Goal: Use online tool/utility: Utilize a website feature to perform a specific function

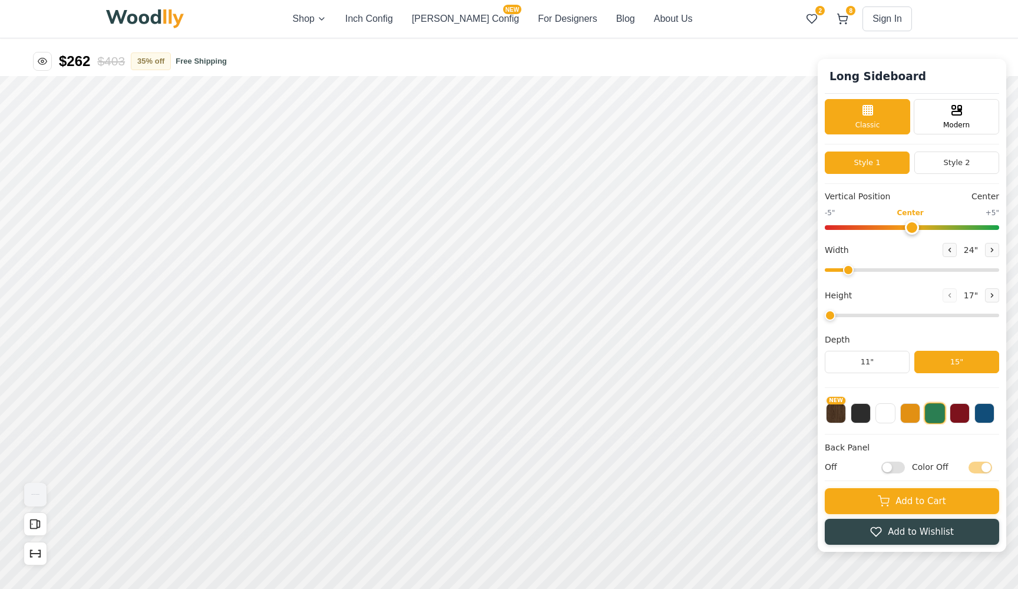
type input "36"
type input "5"
checkbox input "true"
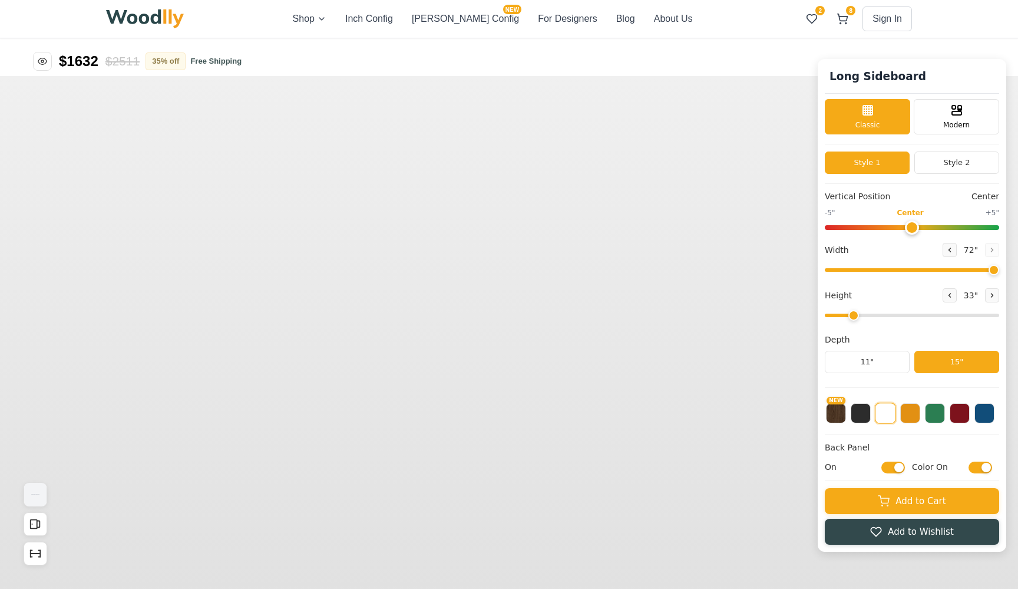
type input "72"
type input "2"
checkbox input "true"
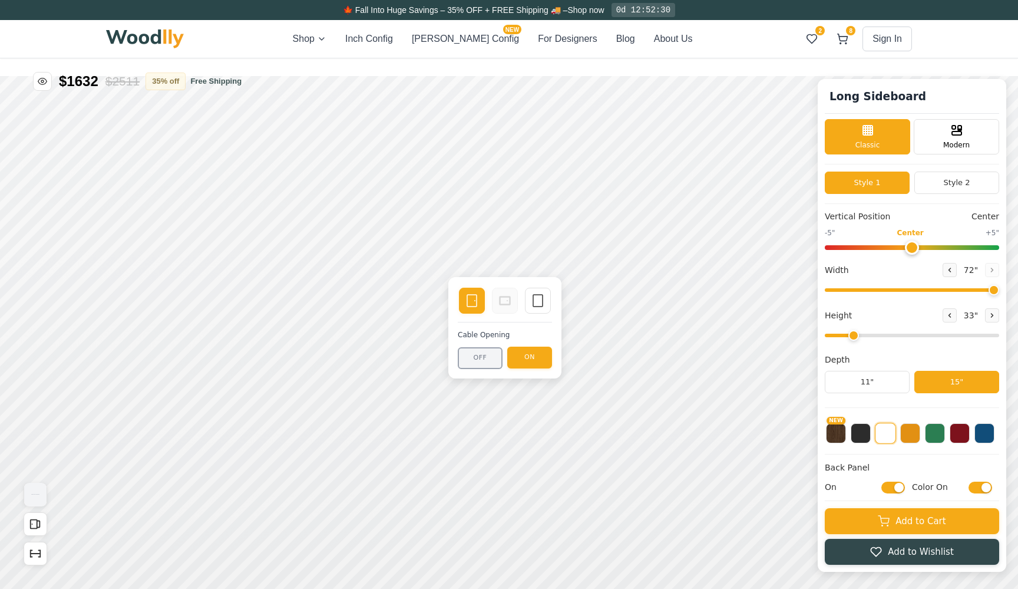
click at [486, 361] on button "OFF" at bounding box center [480, 358] width 45 height 22
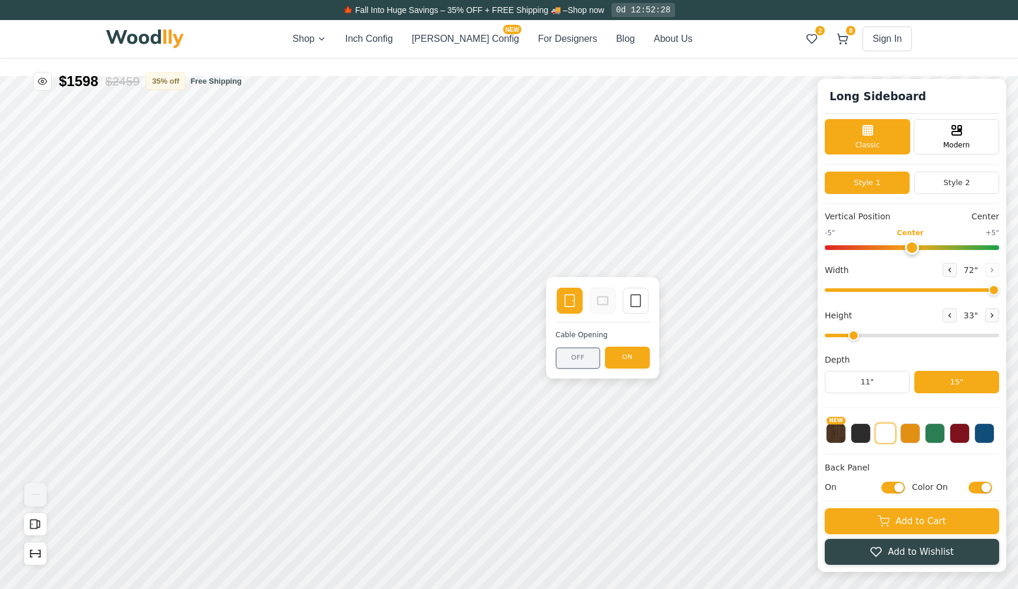
click at [568, 362] on button "OFF" at bounding box center [578, 358] width 45 height 22
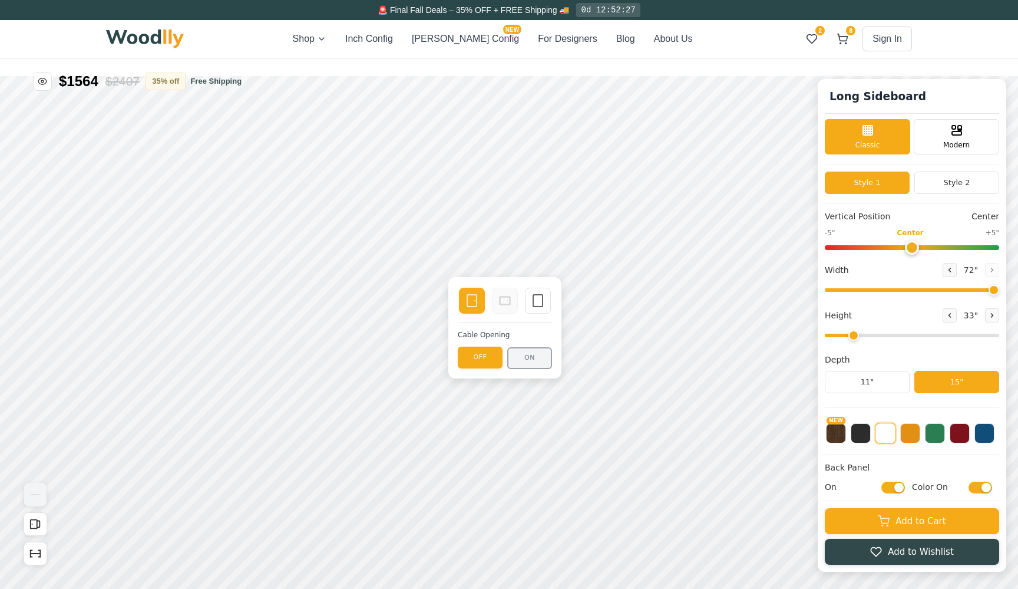
click at [527, 359] on button "ON" at bounding box center [529, 358] width 45 height 22
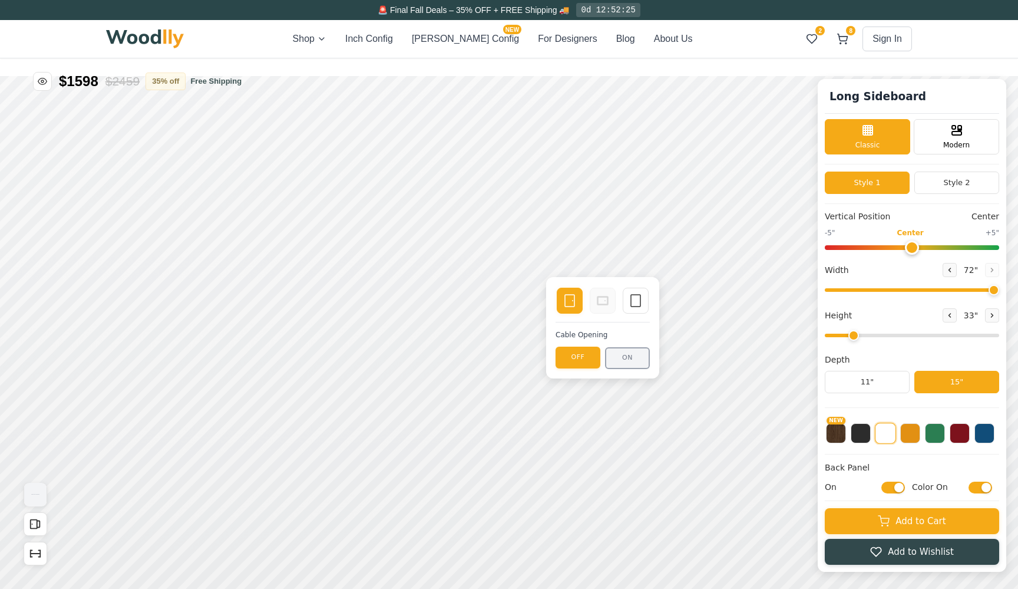
click at [630, 357] on button "ON" at bounding box center [627, 358] width 45 height 22
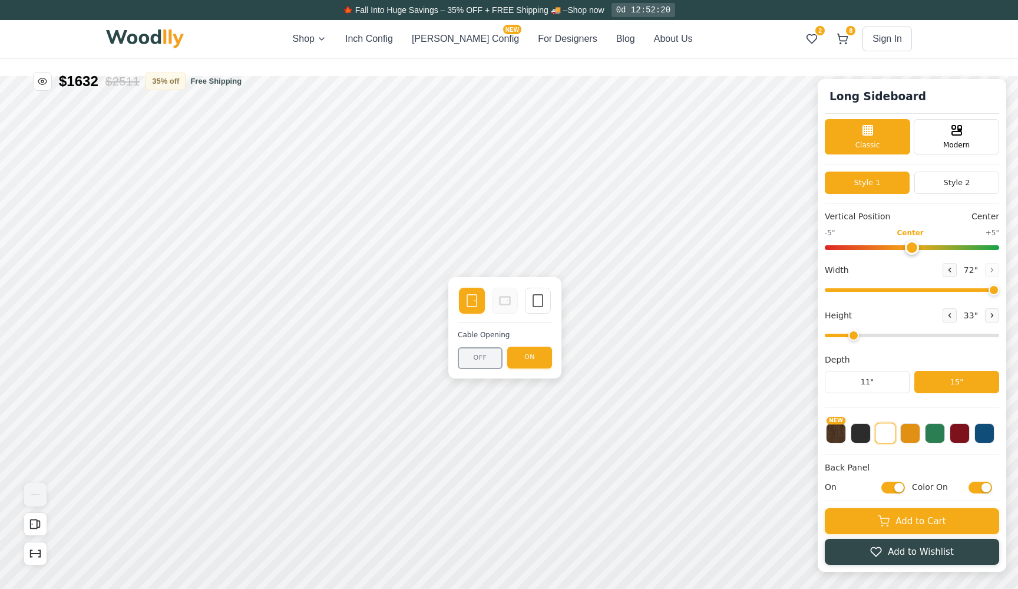
click at [482, 360] on button "OFF" at bounding box center [480, 358] width 45 height 22
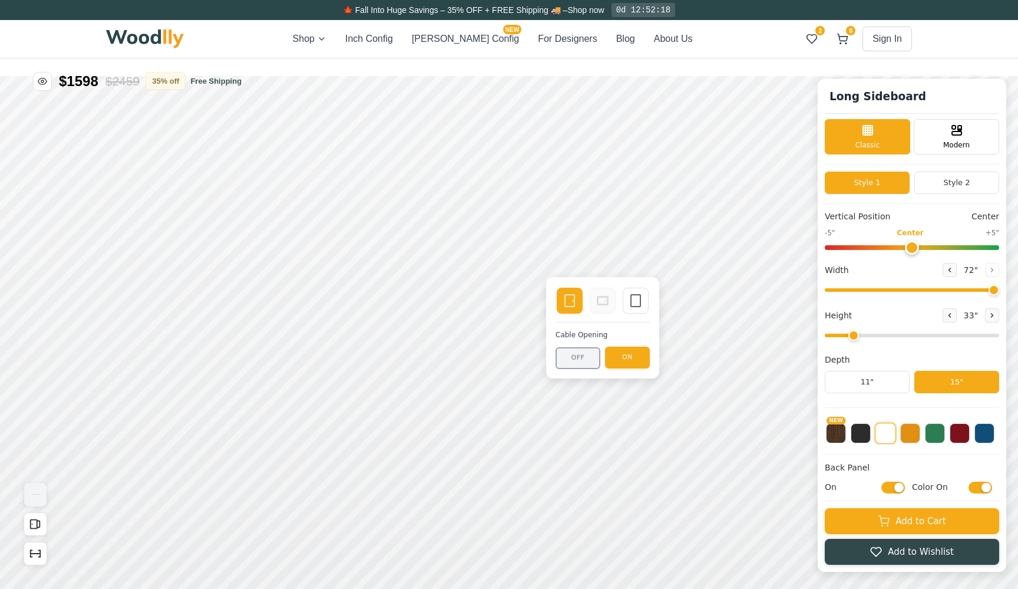
click at [586, 359] on button "OFF" at bounding box center [578, 358] width 45 height 22
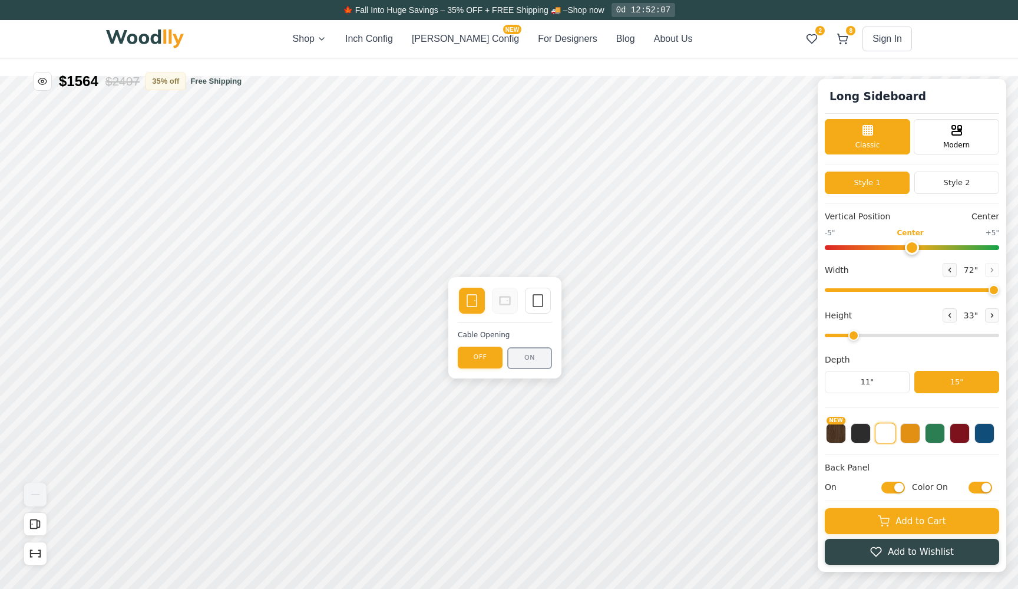
click at [522, 359] on button "ON" at bounding box center [529, 358] width 45 height 22
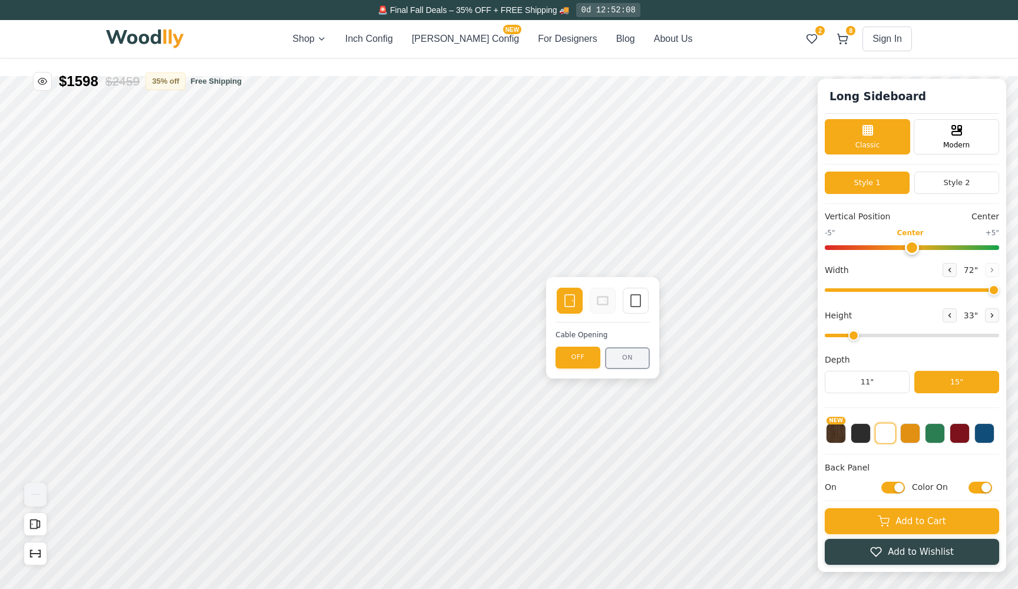
click at [624, 357] on button "ON" at bounding box center [627, 358] width 45 height 22
